Goal: Task Accomplishment & Management: Manage account settings

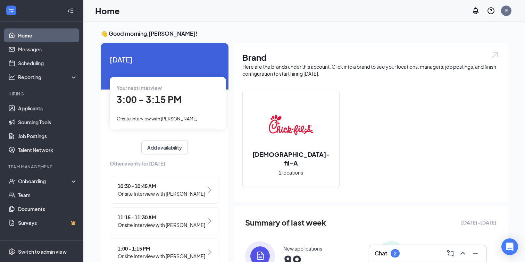
scroll to position [2, 0]
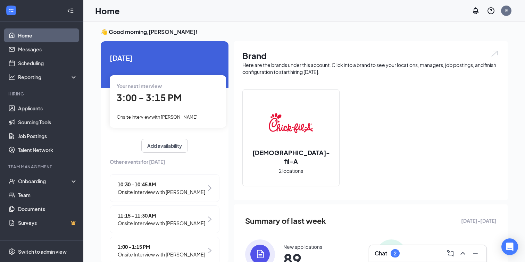
click at [412, 251] on div "Chat 2" at bounding box center [427, 253] width 106 height 11
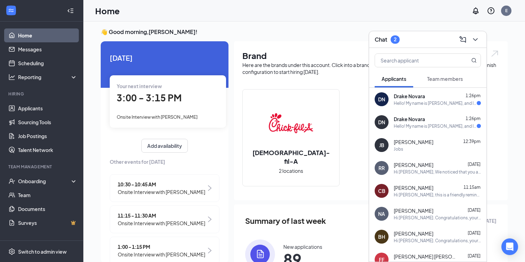
click at [434, 94] on div "Drake Novara 1:26pm" at bounding box center [436, 96] width 87 height 7
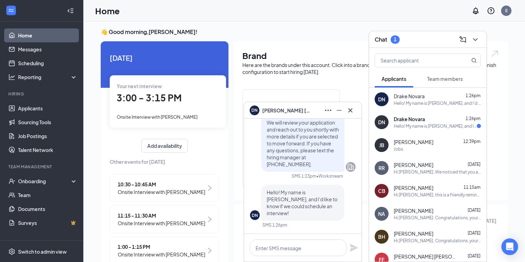
click at [425, 119] on div "Drake Novara 1:26pm" at bounding box center [436, 119] width 87 height 7
click at [346, 111] on icon "Cross" at bounding box center [350, 110] width 8 height 8
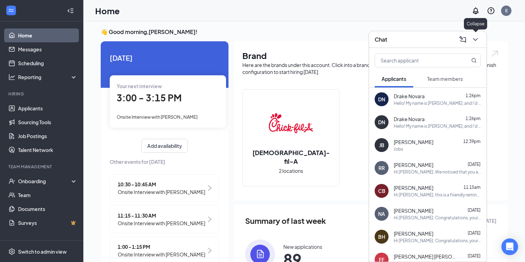
click at [474, 40] on icon "ChevronDown" at bounding box center [475, 39] width 5 height 3
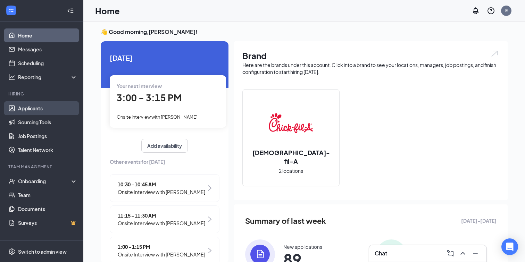
click at [66, 111] on link "Applicants" at bounding box center [47, 108] width 59 height 14
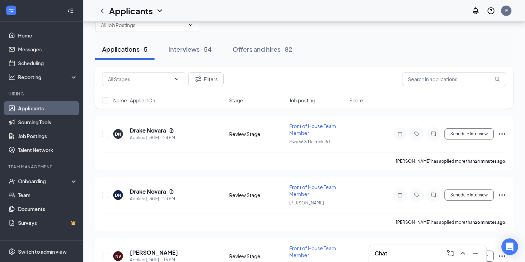
scroll to position [20, 0]
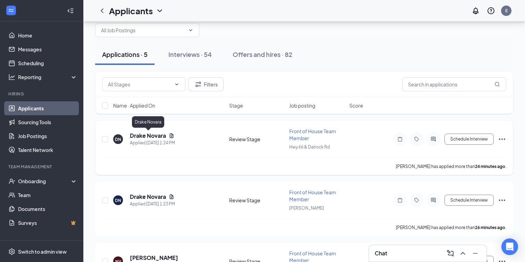
click at [151, 136] on h5 "Drake Novara" at bounding box center [148, 136] width 36 height 8
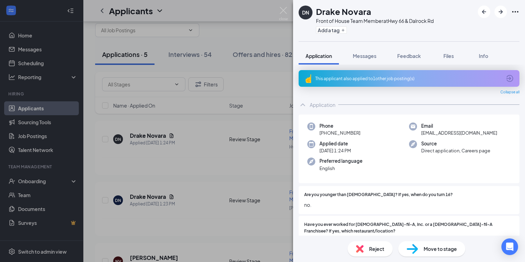
click at [364, 248] on div "Reject" at bounding box center [369, 248] width 45 height 15
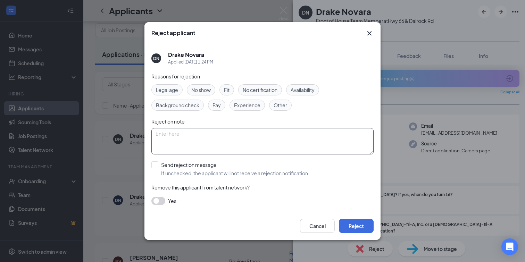
click at [301, 141] on textarea at bounding box center [262, 141] width 222 height 26
type textarea "Applied at [GEOGRAPHIC_DATA]"
click at [348, 222] on button "Reject" at bounding box center [356, 226] width 35 height 14
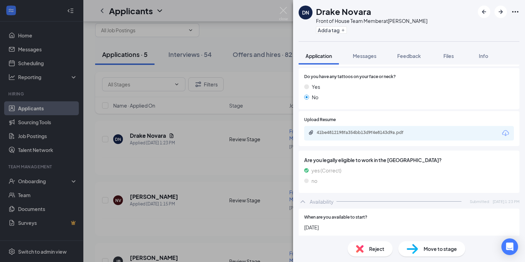
scroll to position [323, 0]
click at [358, 129] on div "41be4812198fa354bb13d9f4e8143d9a.pdf" at bounding box center [364, 132] width 97 height 6
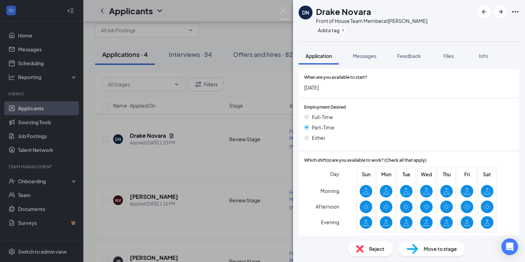
scroll to position [460, 0]
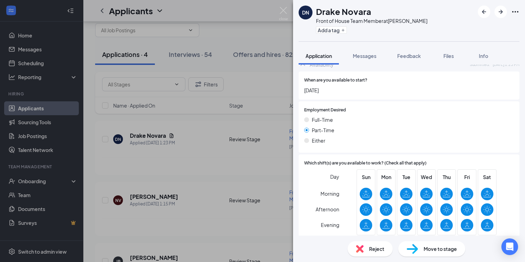
click at [408, 249] on img at bounding box center [411, 249] width 11 height 10
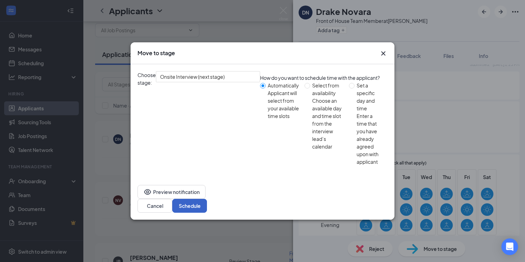
click at [207, 199] on button "Schedule" at bounding box center [189, 206] width 35 height 14
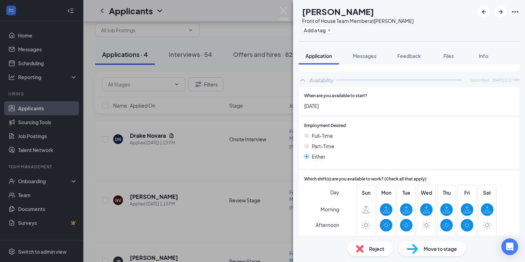
scroll to position [406, 0]
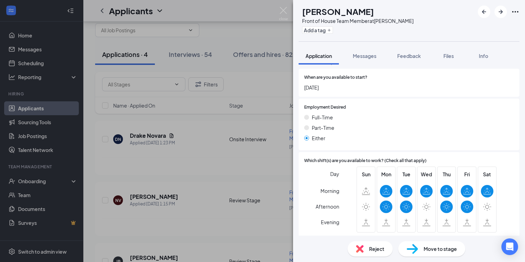
click at [415, 251] on img at bounding box center [411, 249] width 11 height 10
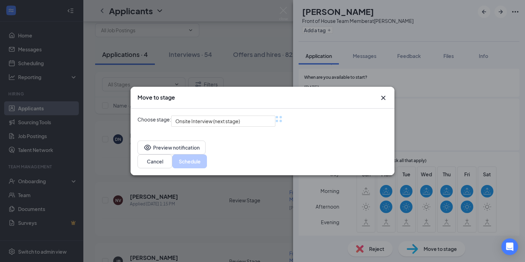
scroll to position [403, 0]
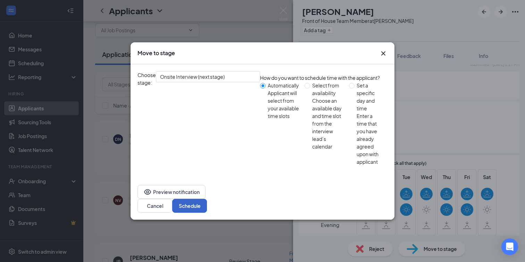
click at [207, 199] on button "Schedule" at bounding box center [189, 206] width 35 height 14
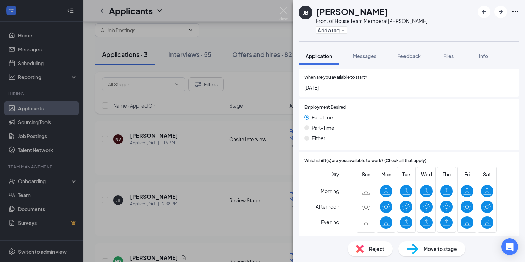
scroll to position [403, 0]
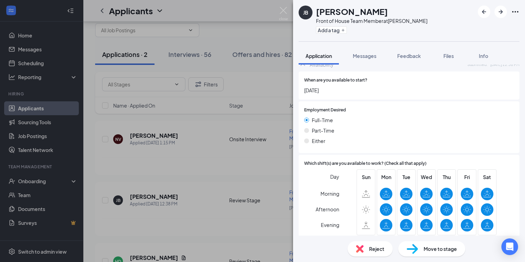
click at [419, 251] on div "Move to stage" at bounding box center [431, 248] width 67 height 15
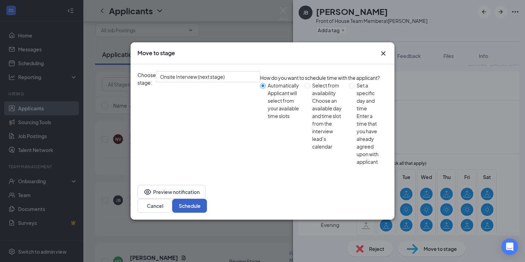
click at [207, 199] on button "Schedule" at bounding box center [189, 206] width 35 height 14
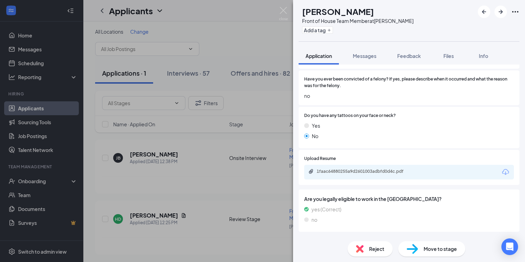
scroll to position [269, 0]
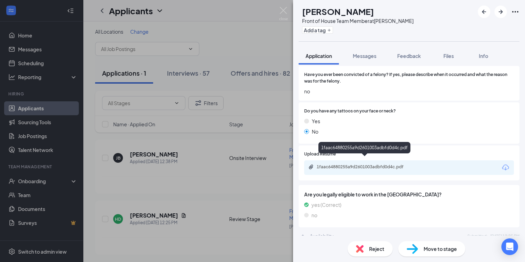
click at [369, 164] on div "1faac64880255a9d2601003adbfd0d4c.pdf" at bounding box center [364, 167] width 97 height 6
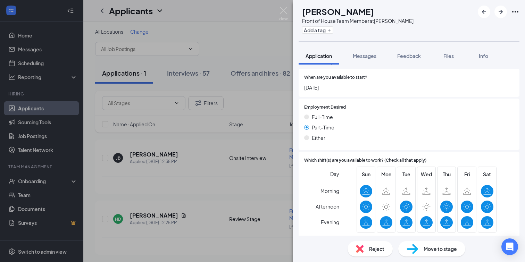
scroll to position [441, 0]
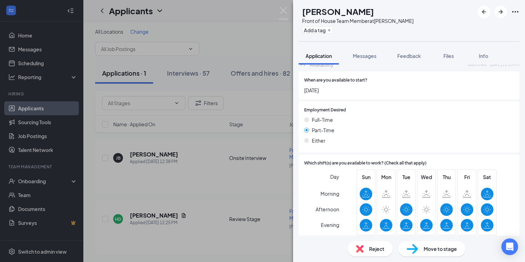
click at [413, 251] on img at bounding box center [411, 249] width 11 height 10
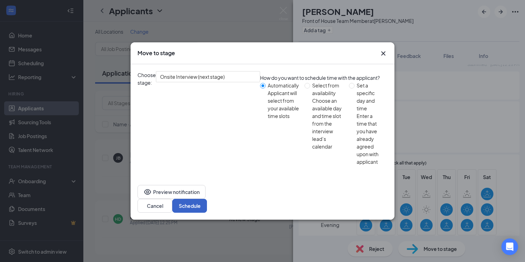
click at [207, 199] on button "Schedule" at bounding box center [189, 206] width 35 height 14
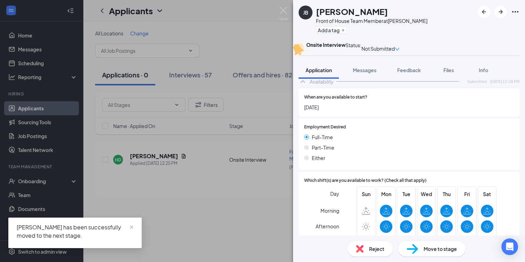
scroll to position [403, 0]
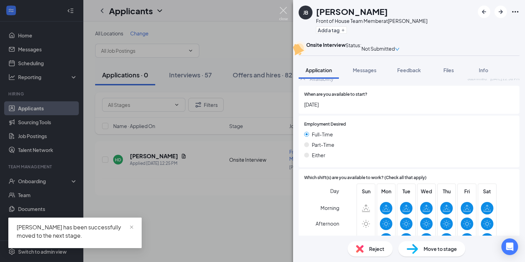
click at [281, 14] on img at bounding box center [283, 14] width 9 height 14
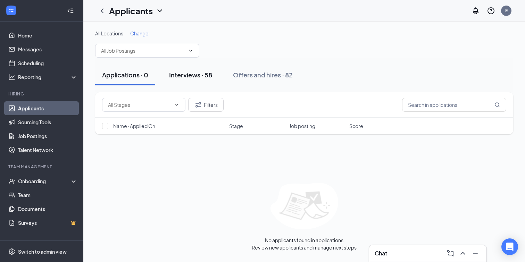
click at [203, 71] on div "Interviews · 58" at bounding box center [190, 74] width 43 height 9
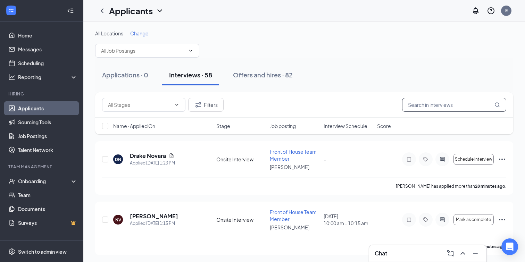
click at [434, 107] on input "text" at bounding box center [454, 105] width 104 height 14
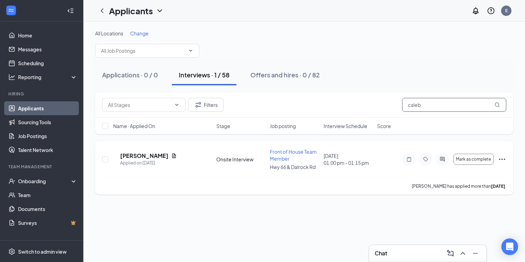
type input "caleb"
click at [502, 158] on icon "Ellipses" at bounding box center [502, 159] width 8 height 8
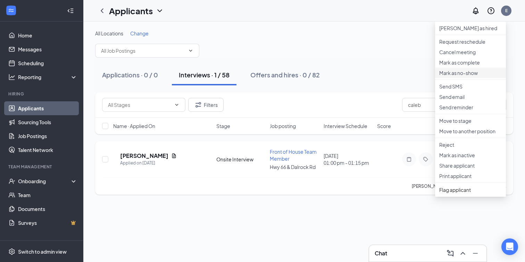
click at [460, 76] on p "Mark as no-show" at bounding box center [470, 72] width 62 height 7
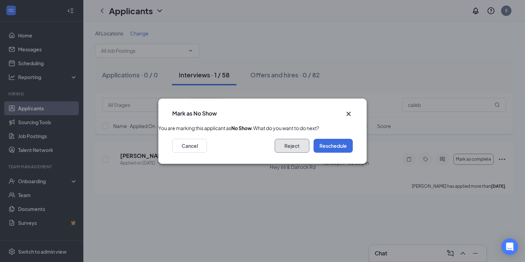
click at [291, 153] on button "Reject" at bounding box center [291, 146] width 35 height 14
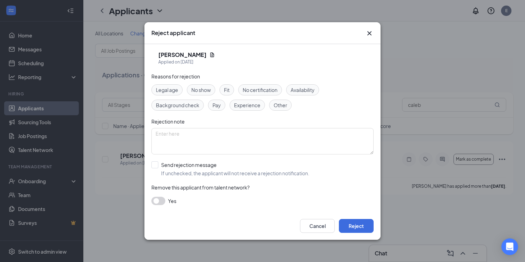
click at [204, 89] on span "No show" at bounding box center [200, 90] width 19 height 8
click at [174, 166] on input "Send rejection message If unchecked, the applicant will not receive a rejection…" at bounding box center [230, 168] width 158 height 15
checkbox input "true"
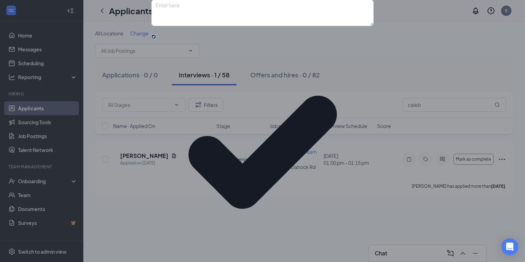
scroll to position [36, 0]
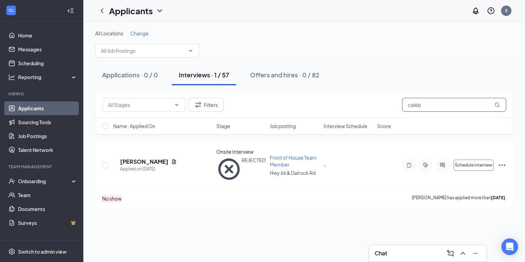
click at [440, 110] on input "caleb" at bounding box center [454, 105] width 104 height 14
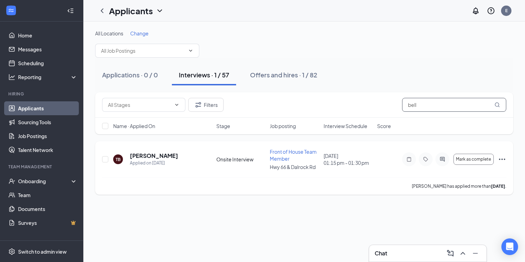
type input "bell"
click at [501, 159] on icon "Ellipses" at bounding box center [502, 159] width 6 height 1
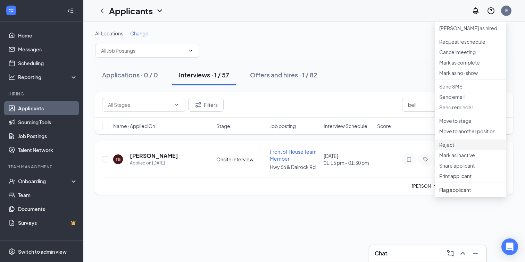
click at [445, 148] on p "Reject" at bounding box center [470, 144] width 62 height 7
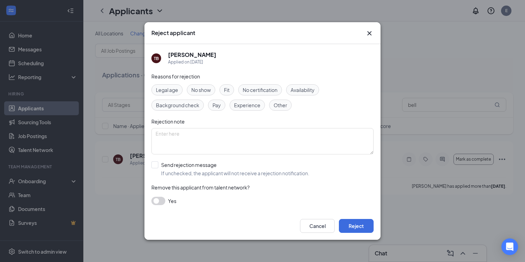
click at [201, 86] on div "No show" at bounding box center [201, 89] width 28 height 11
click at [161, 166] on input "Send rejection message If unchecked, the applicant will not receive a rejection…" at bounding box center [230, 168] width 158 height 15
checkbox input "true"
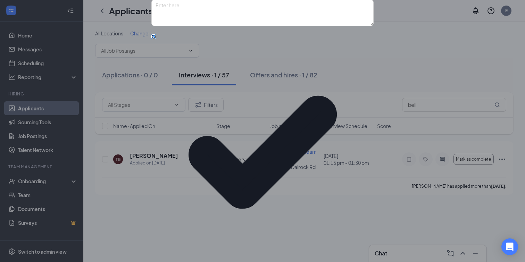
scroll to position [36, 0]
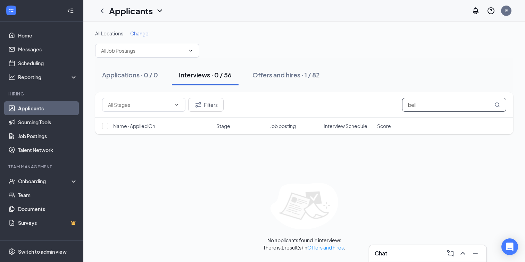
click at [418, 108] on input "bell" at bounding box center [454, 105] width 104 height 14
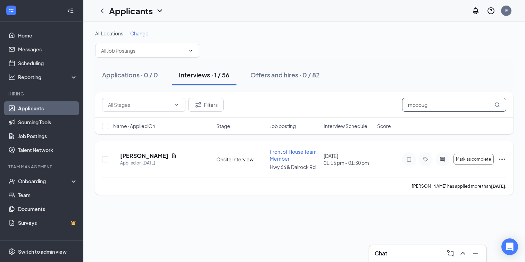
type input "mcdoug"
click at [502, 158] on icon "Ellipses" at bounding box center [502, 159] width 8 height 8
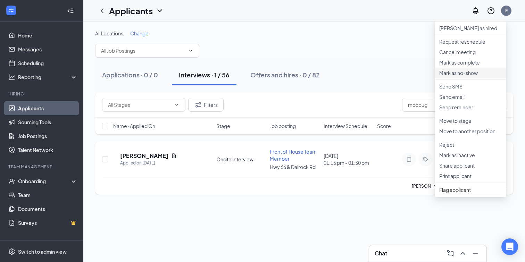
click at [476, 76] on p "Mark as no-show" at bounding box center [470, 72] width 62 height 7
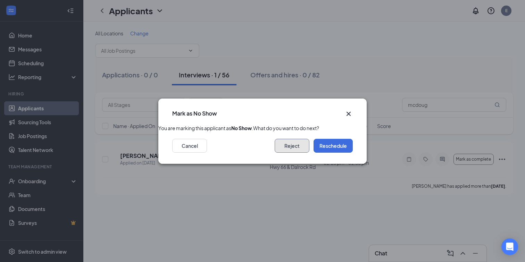
click at [293, 148] on button "Reject" at bounding box center [291, 146] width 35 height 14
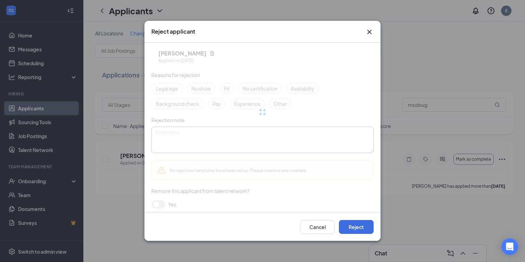
drag, startPoint x: 293, startPoint y: 148, endPoint x: 252, endPoint y: 145, distance: 40.7
click at [287, 148] on textarea at bounding box center [262, 140] width 222 height 26
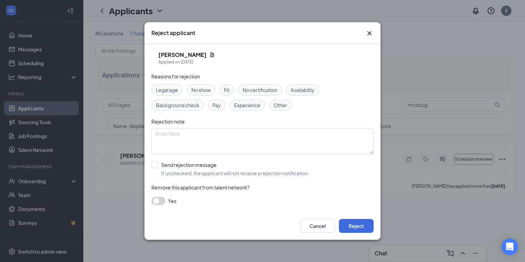
click at [204, 93] on span "No show" at bounding box center [200, 90] width 19 height 8
click at [201, 165] on input "Send rejection message If unchecked, the applicant will not receive a rejection…" at bounding box center [230, 168] width 158 height 15
checkbox input "true"
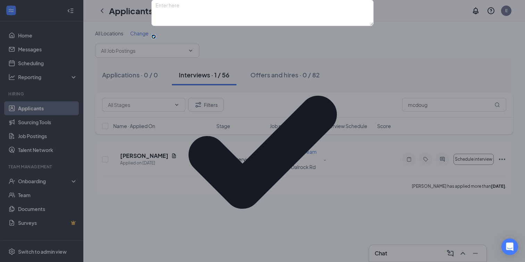
scroll to position [33, 0]
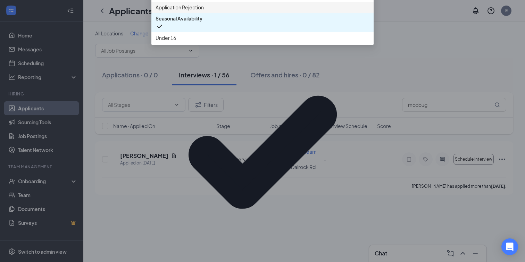
click at [210, 13] on div "Application Rejection" at bounding box center [262, 7] width 222 height 11
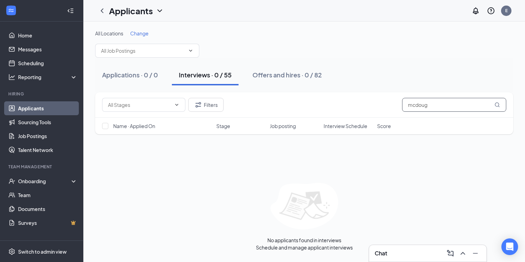
click at [454, 104] on input "mcdoug" at bounding box center [454, 105] width 104 height 14
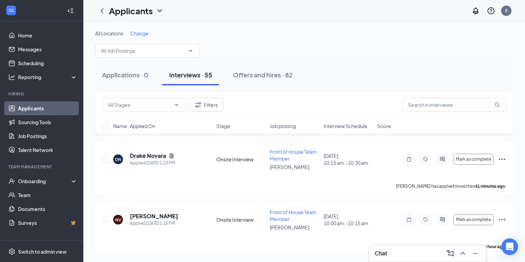
click at [272, 49] on div "All Locations Change" at bounding box center [304, 44] width 418 height 28
click at [25, 33] on link "Home" at bounding box center [47, 35] width 59 height 14
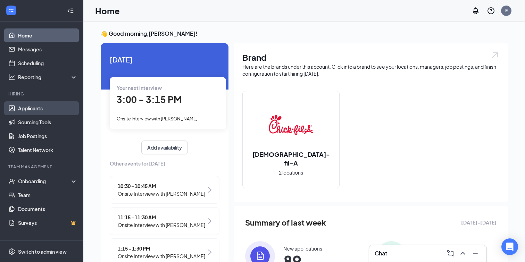
click at [44, 110] on link "Applicants" at bounding box center [47, 108] width 59 height 14
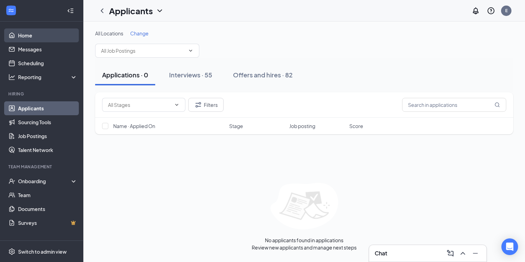
click at [32, 36] on link "Home" at bounding box center [47, 35] width 59 height 14
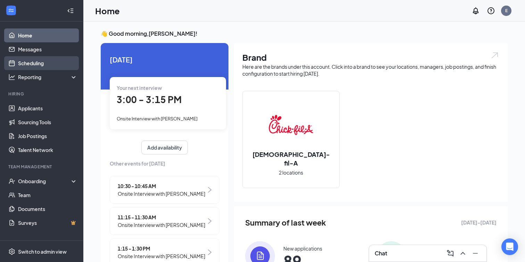
click at [36, 63] on link "Scheduling" at bounding box center [47, 63] width 59 height 14
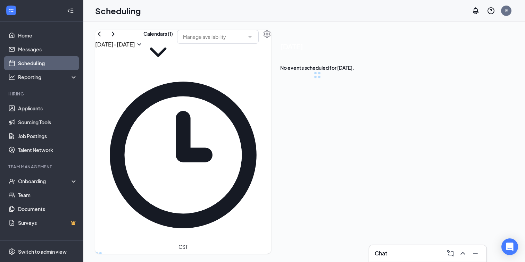
scroll to position [341, 0]
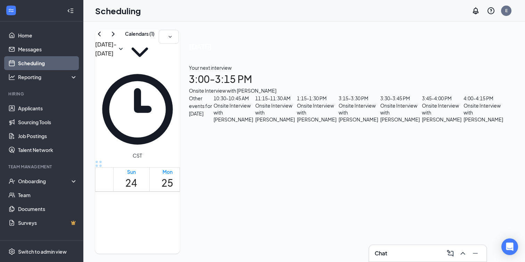
click at [283, 250] on span "10:30-10:45 AM" at bounding box center [290, 260] width 14 height 20
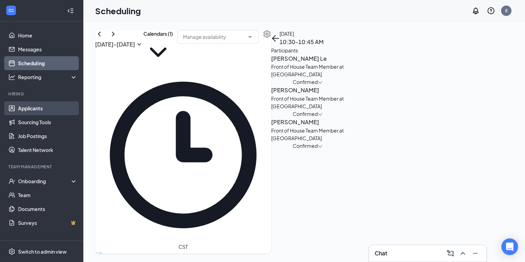
click at [36, 107] on link "Applicants" at bounding box center [47, 108] width 59 height 14
